Goal: Transaction & Acquisition: Download file/media

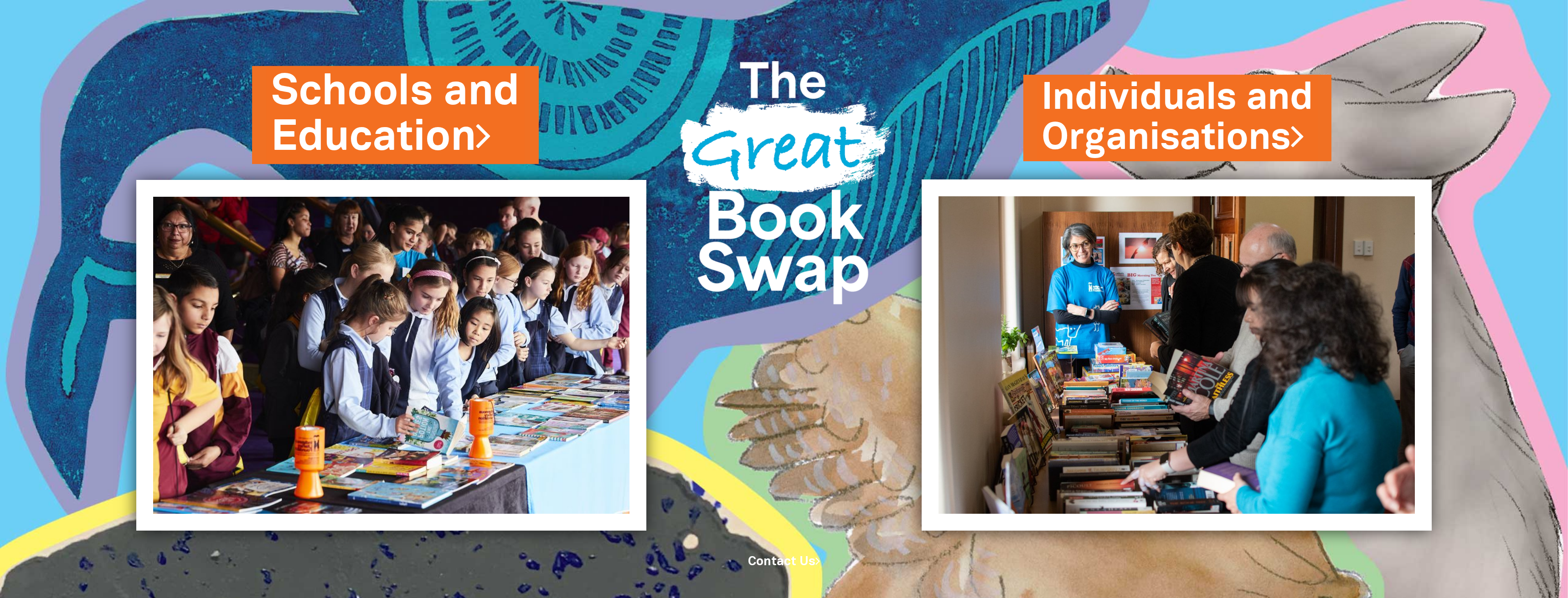
click at [464, 108] on link "Schools and Education" at bounding box center [396, 114] width 248 height 104
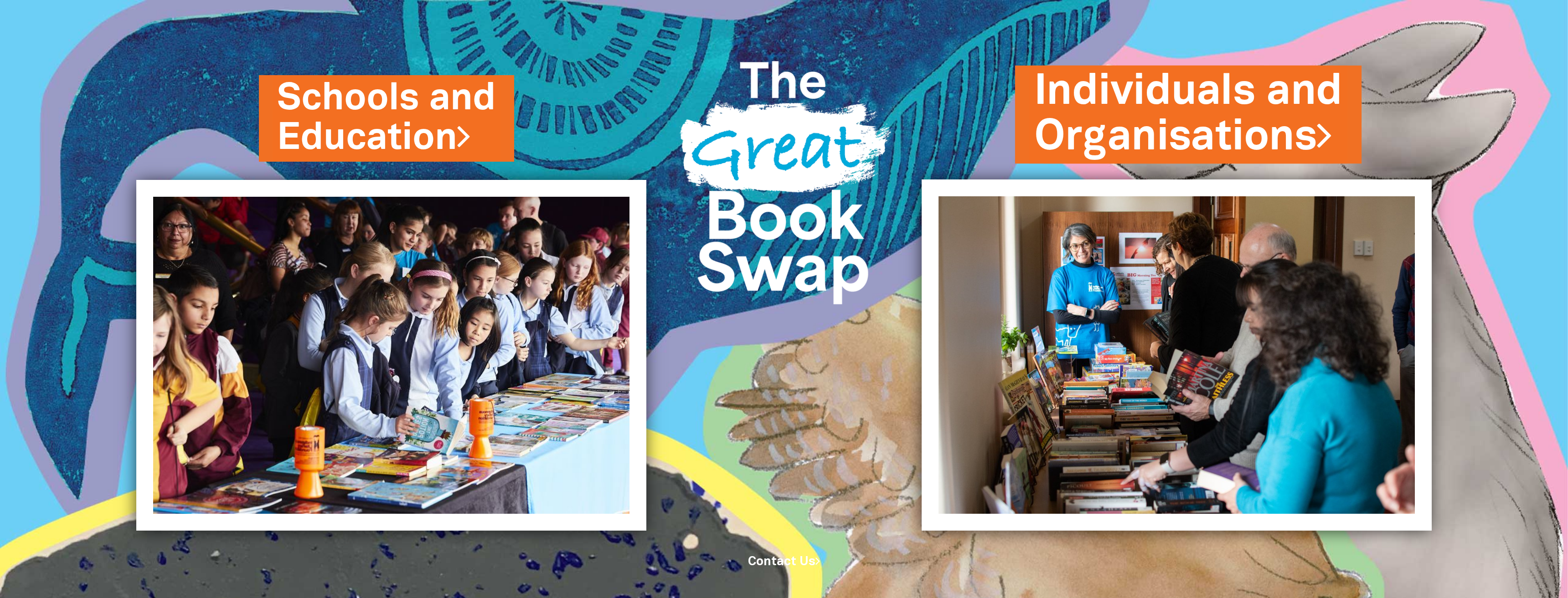
click at [1050, 115] on link "Individuals and Organisations" at bounding box center [1188, 114] width 308 height 104
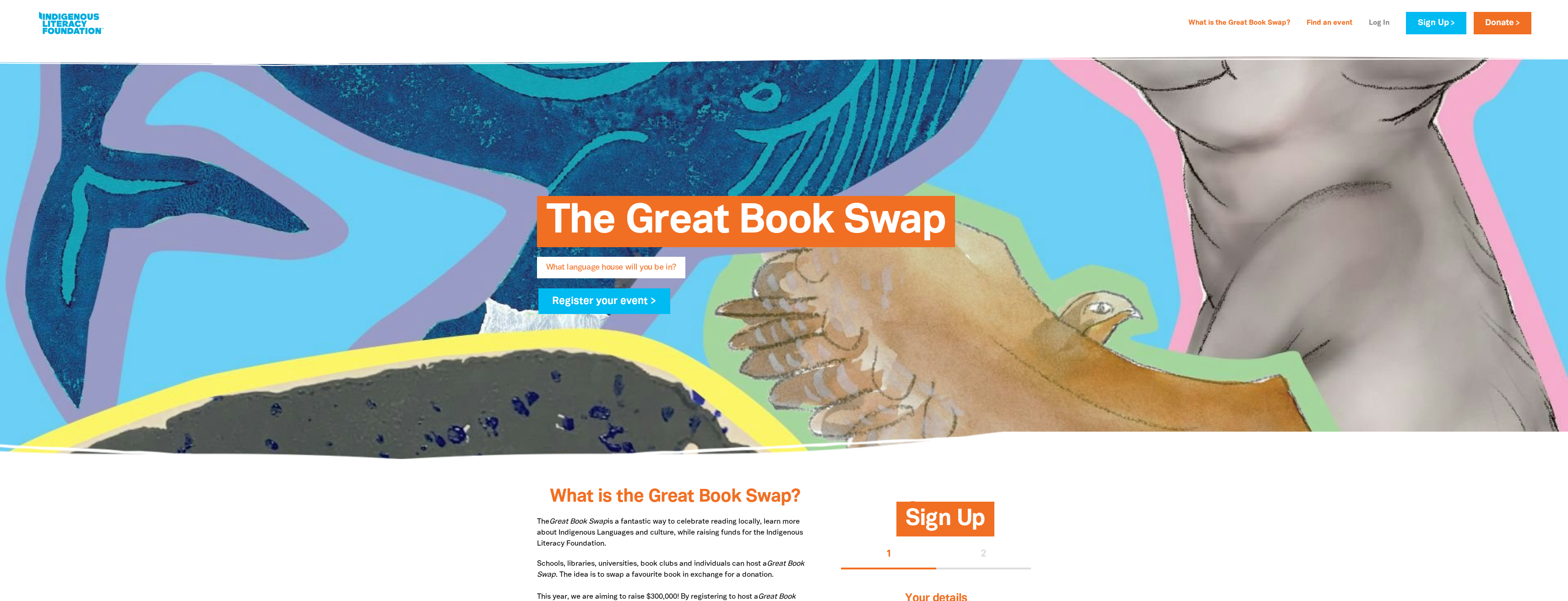
click at [1382, 23] on link "Log In" at bounding box center [1379, 23] width 32 height 15
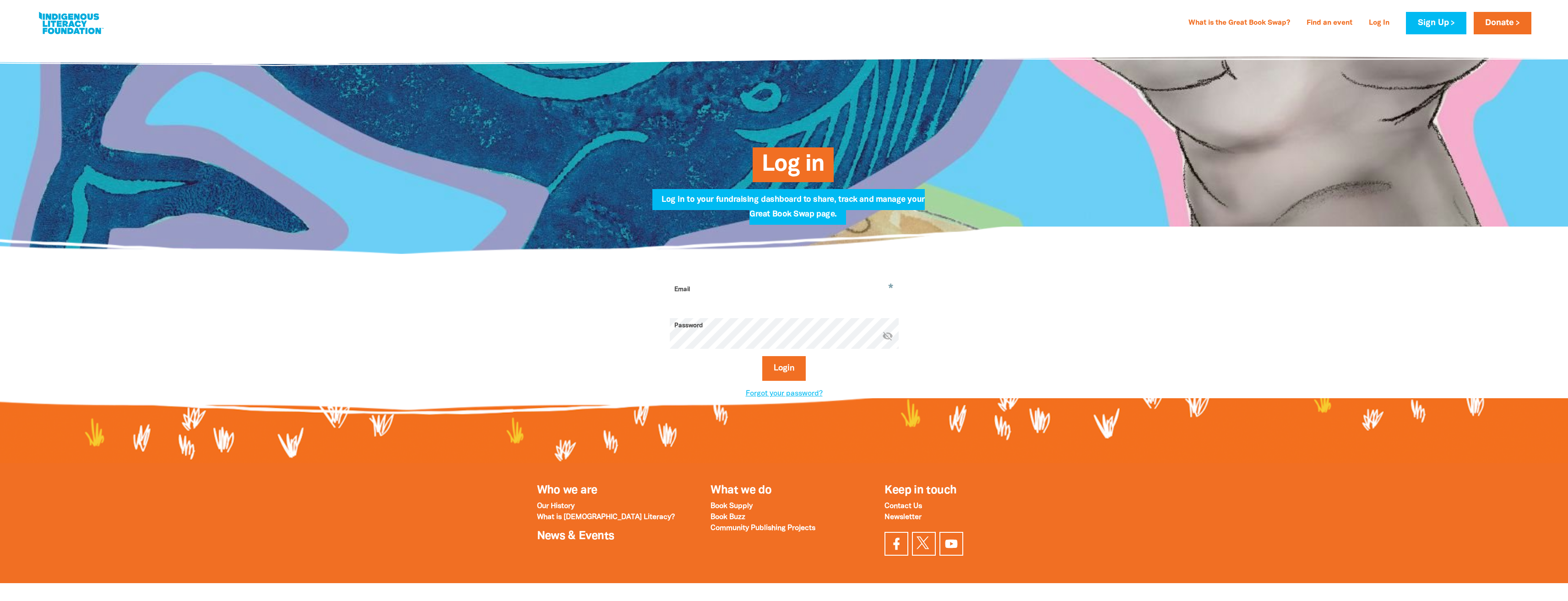
click at [709, 294] on input "Email" at bounding box center [784, 296] width 229 height 29
type input "a.michailaros@unimelb.edu.au"
click at [762, 356] on button "Login" at bounding box center [784, 369] width 43 height 24
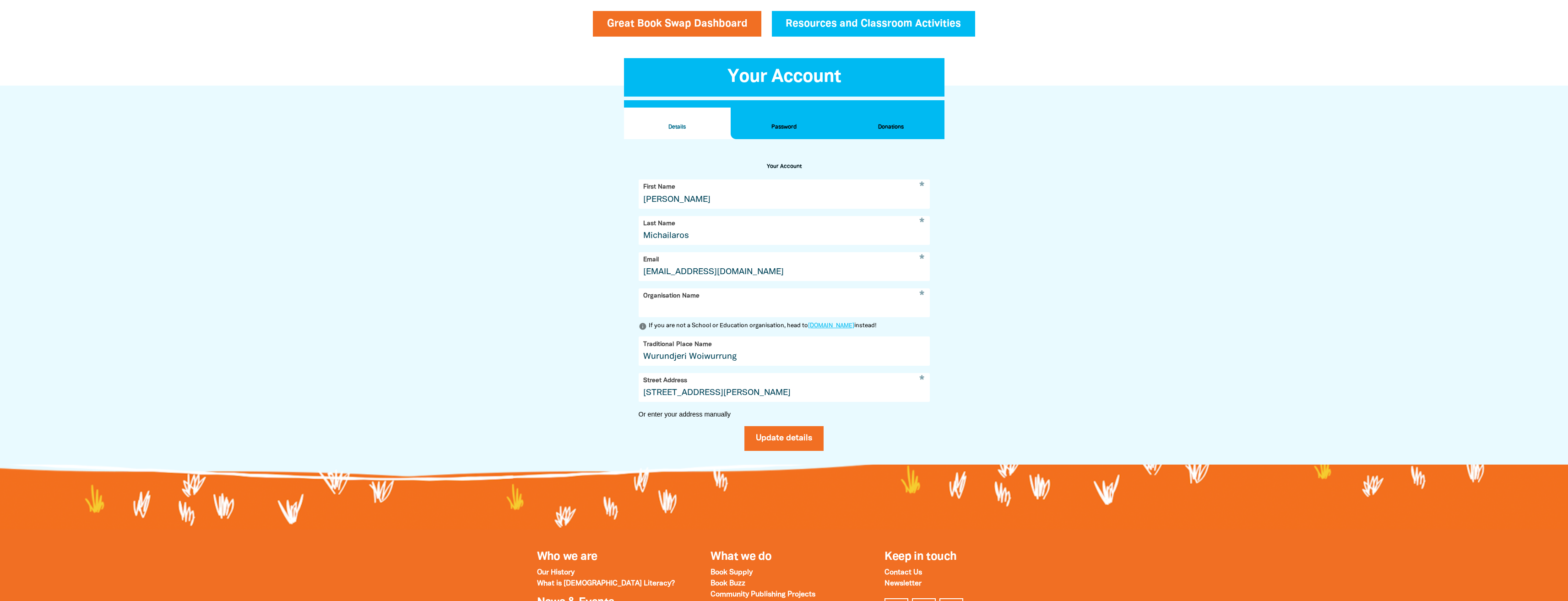
scroll to position [129, 0]
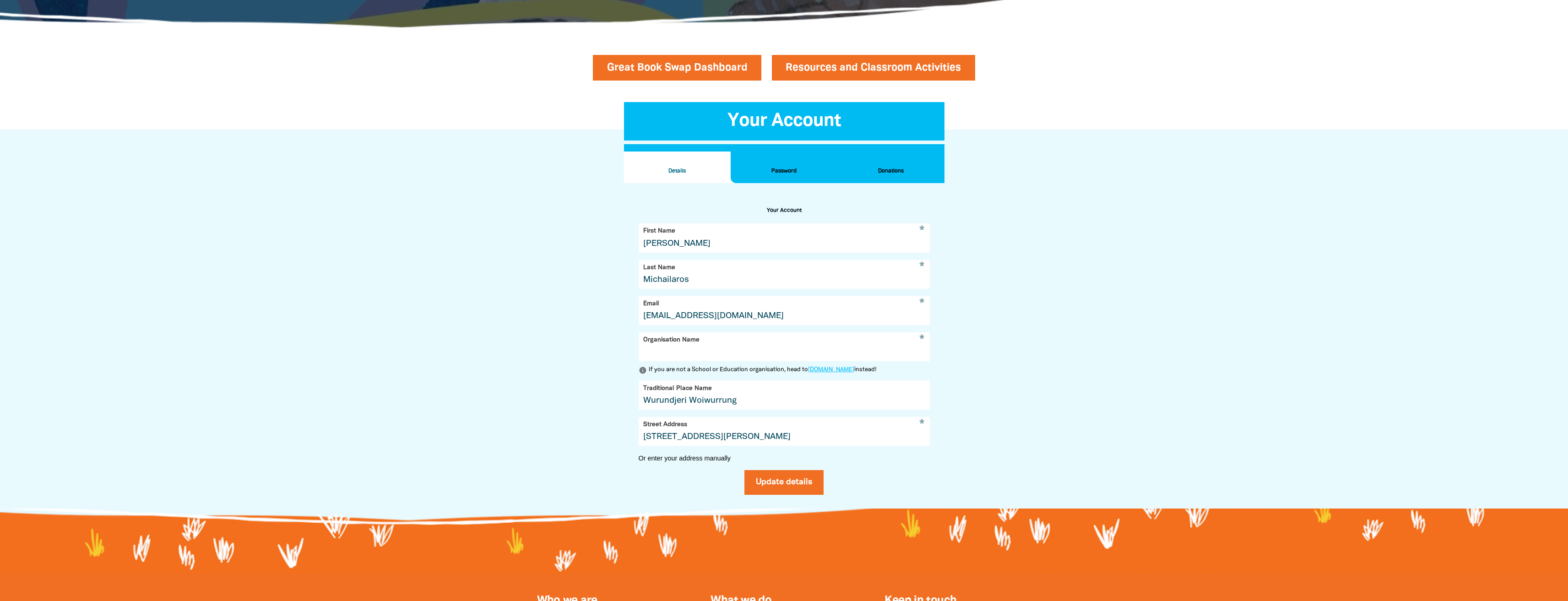
click at [929, 68] on link "Resources and Classroom Activities" at bounding box center [874, 68] width 204 height 26
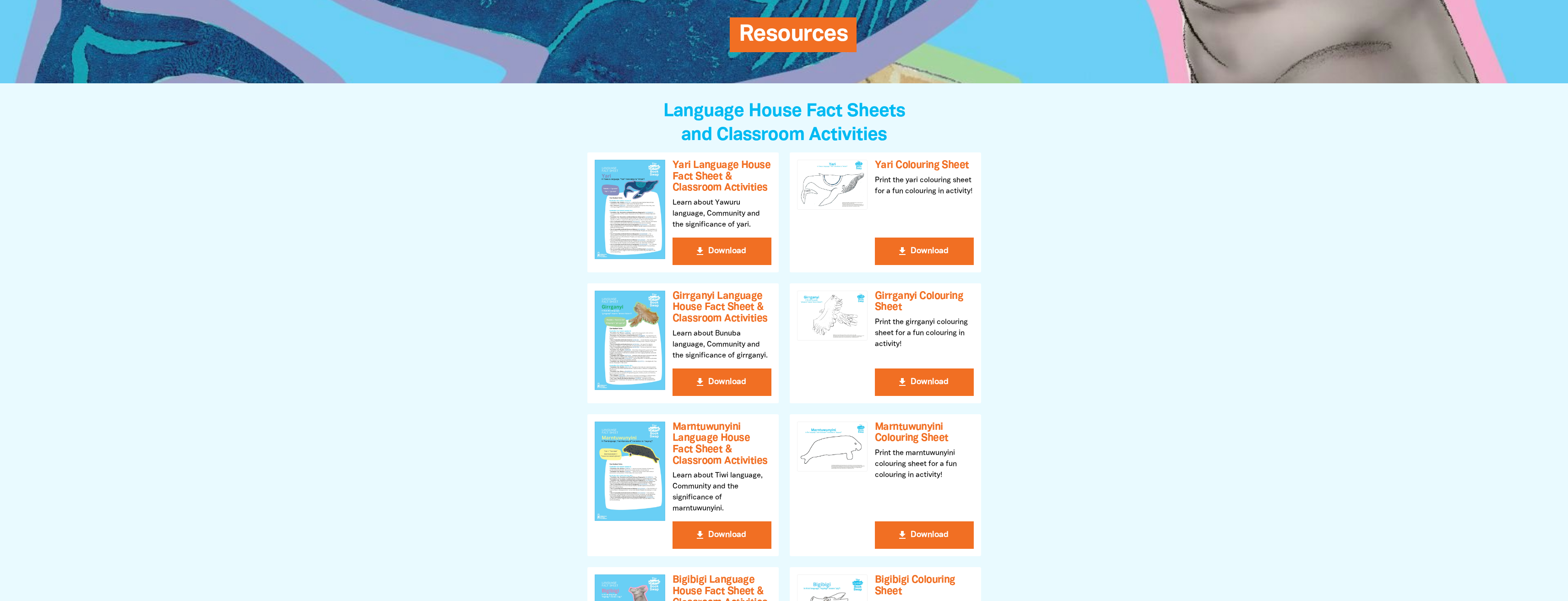
scroll to position [92, 0]
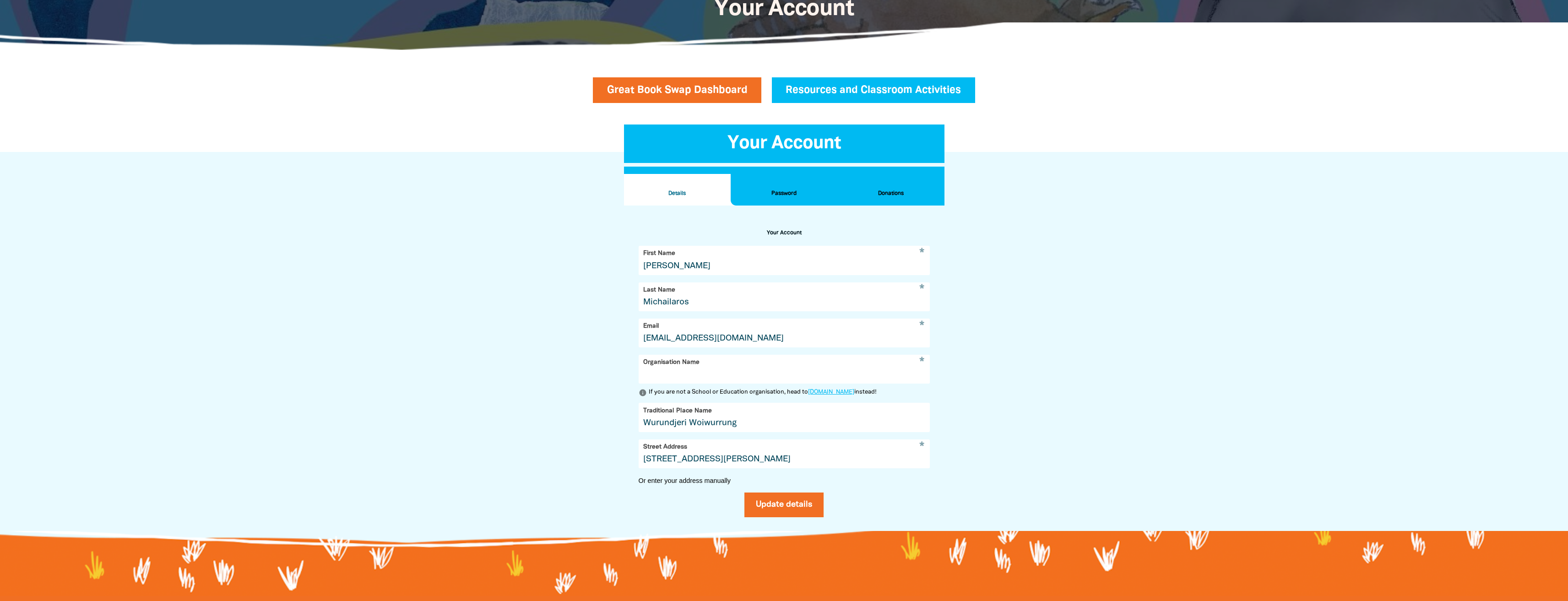
scroll to position [83, 0]
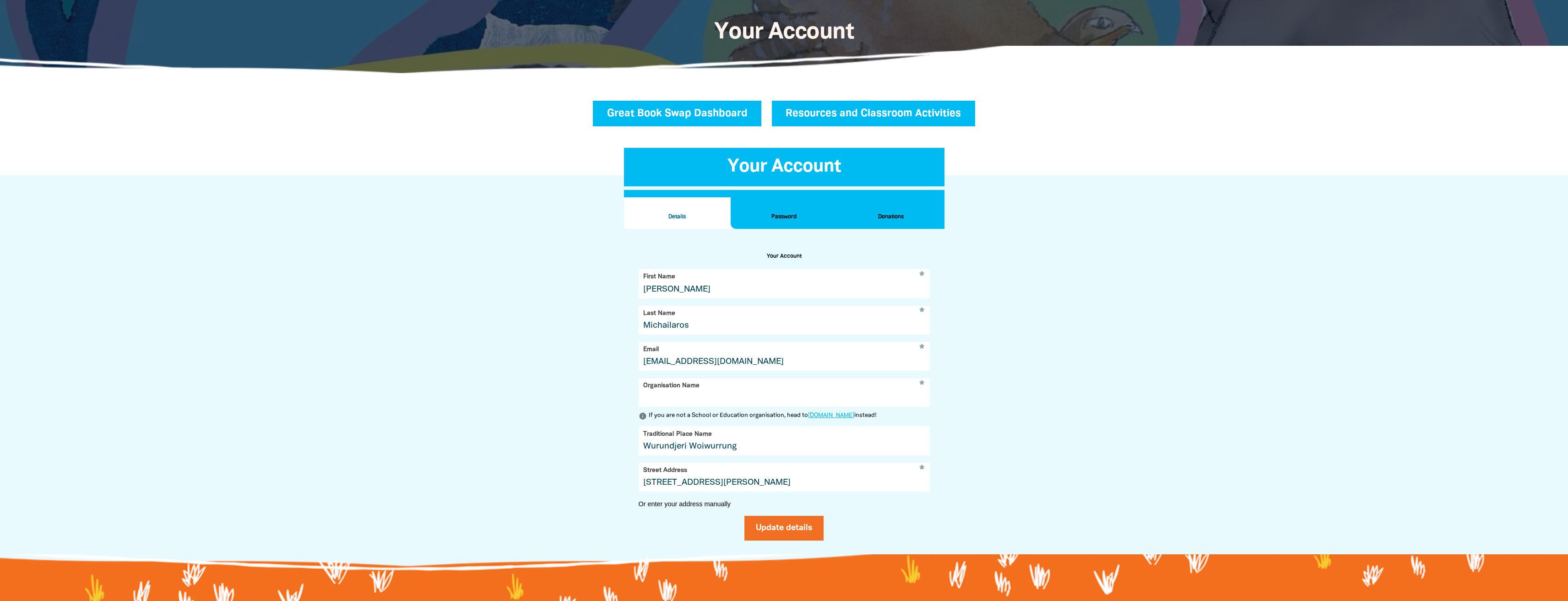
click at [683, 109] on link "Great Book Swap Dashboard" at bounding box center [677, 114] width 169 height 26
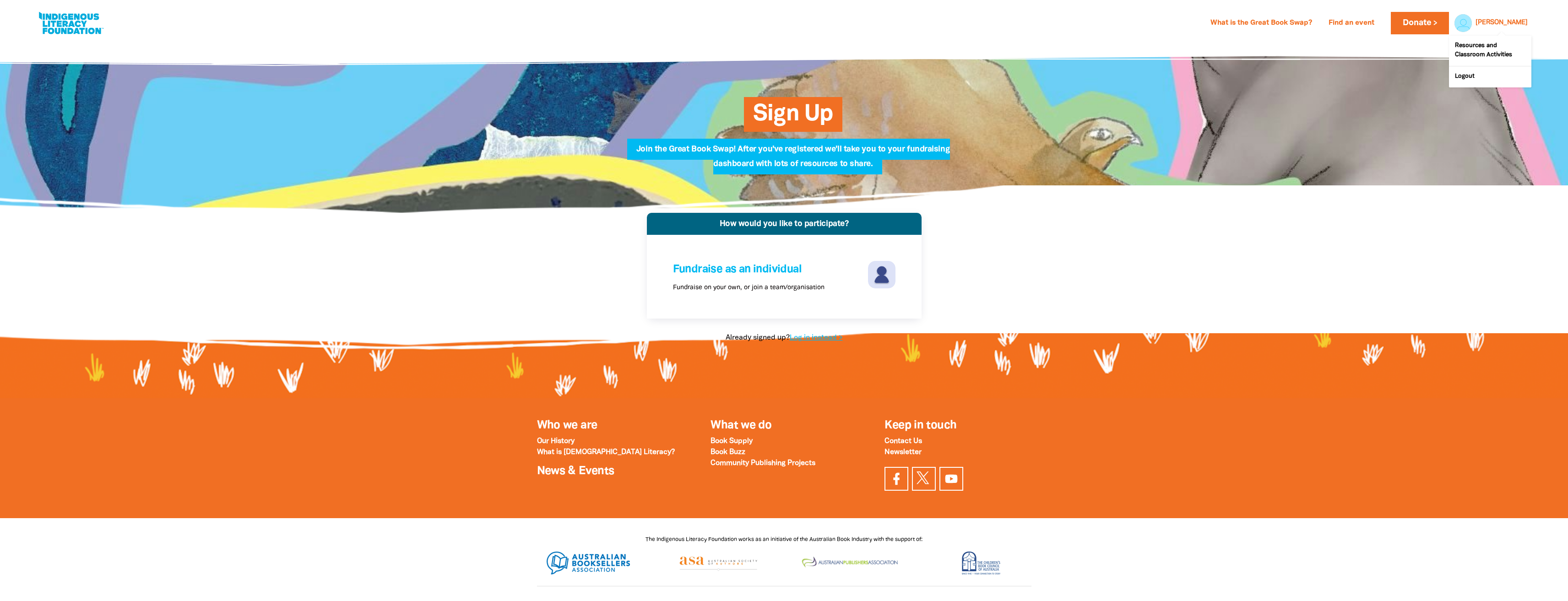
click at [1514, 21] on link "Ashley" at bounding box center [1501, 23] width 52 height 6
click at [1472, 22] on div at bounding box center [1461, 23] width 22 height 22
click at [1502, 51] on link "Resources and Classroom Activities" at bounding box center [1490, 50] width 83 height 30
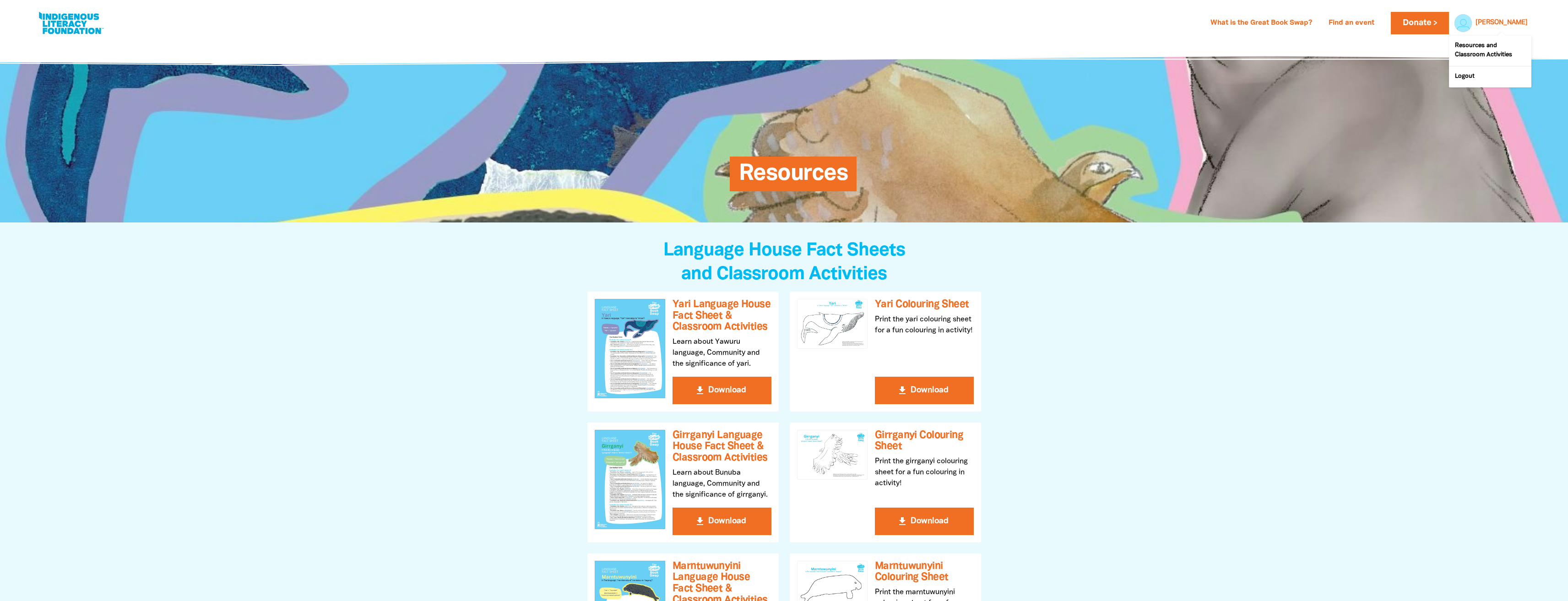
click at [1514, 26] on link "Ashley" at bounding box center [1501, 23] width 52 height 6
click at [1476, 76] on link "Logout" at bounding box center [1490, 77] width 83 height 21
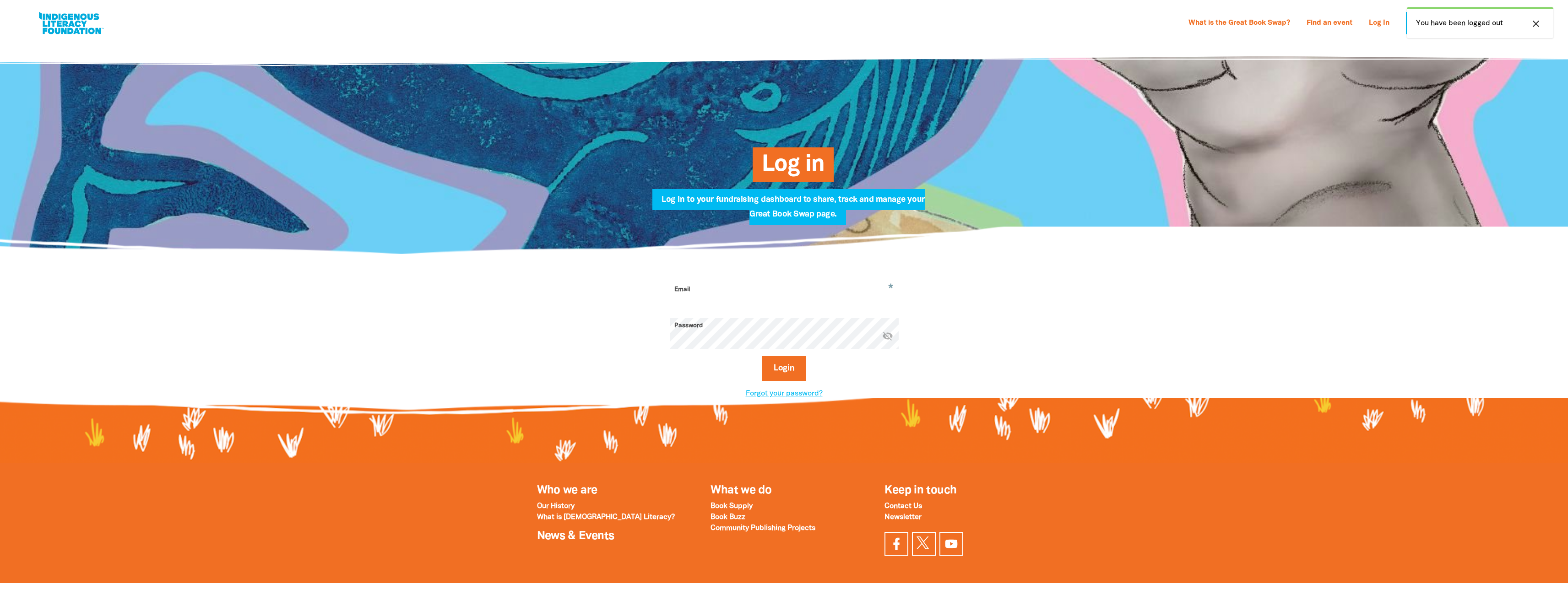
click at [63, 22] on link at bounding box center [71, 23] width 68 height 28
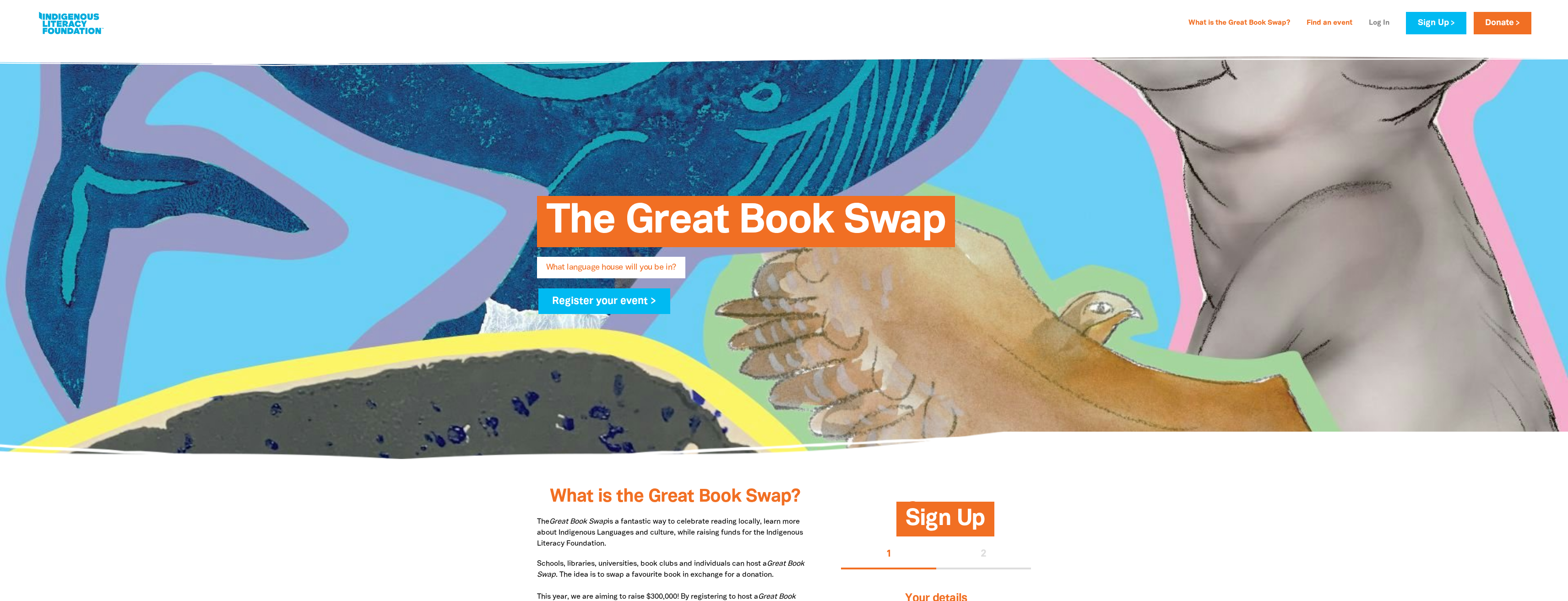
click at [1377, 22] on link "Log In" at bounding box center [1379, 23] width 32 height 15
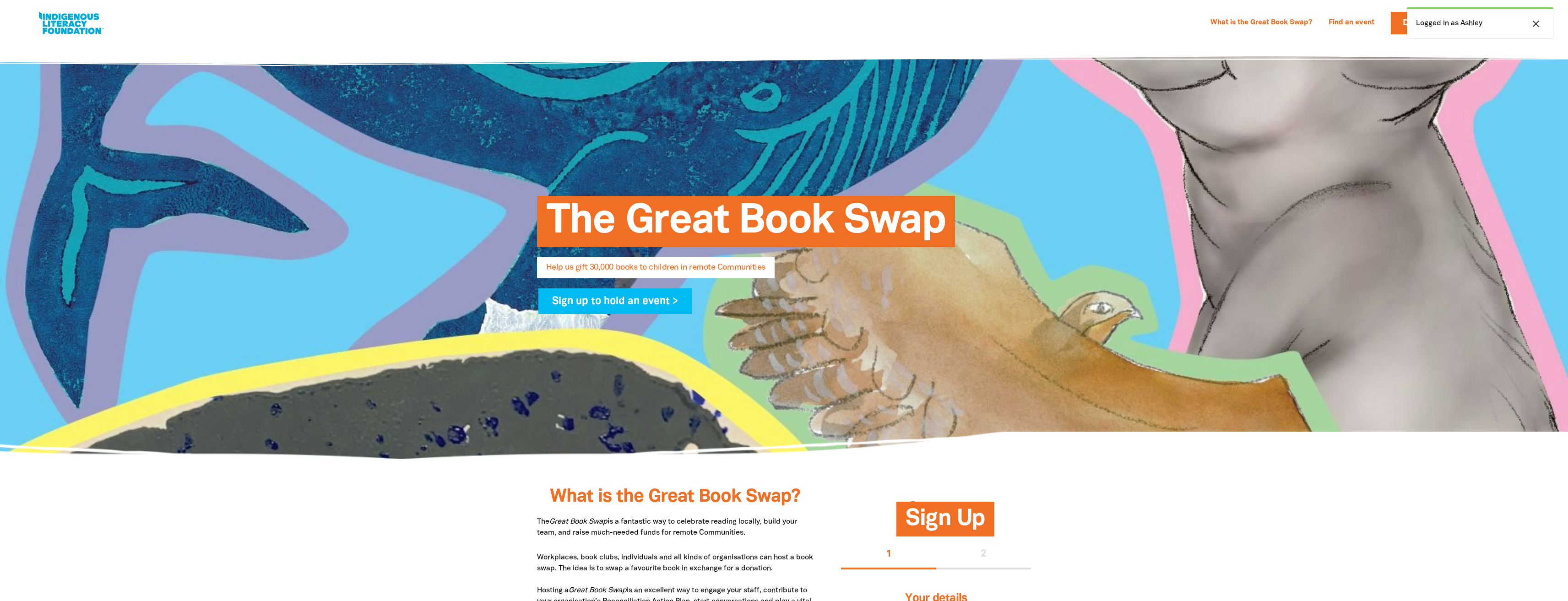
select select "AU"
click at [1537, 23] on icon "close" at bounding box center [1536, 24] width 11 height 11
click at [1448, 22] on link "Donate" at bounding box center [1419, 23] width 57 height 23
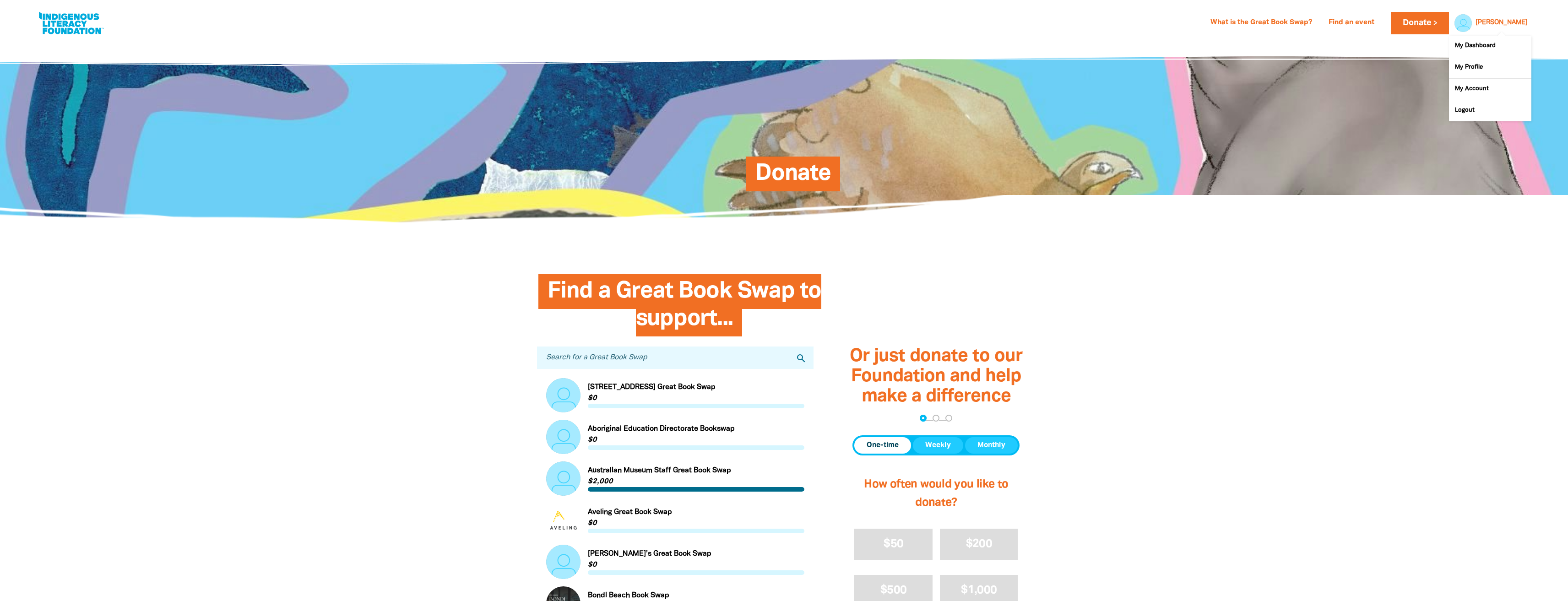
click at [1523, 22] on link "Ashley" at bounding box center [1501, 23] width 52 height 6
click at [1479, 48] on link "My Dashboard" at bounding box center [1490, 46] width 83 height 21
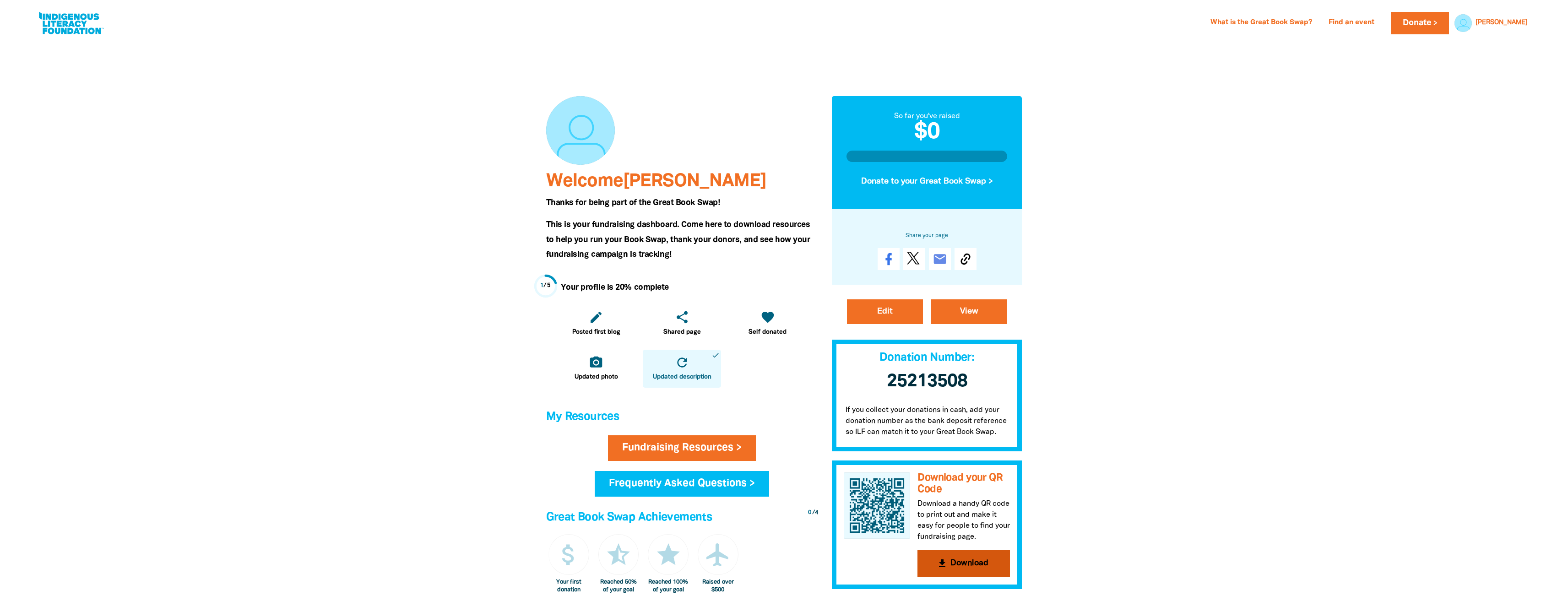
click at [964, 566] on button "get_app Download" at bounding box center [963, 563] width 92 height 28
